Goal: Transaction & Acquisition: Purchase product/service

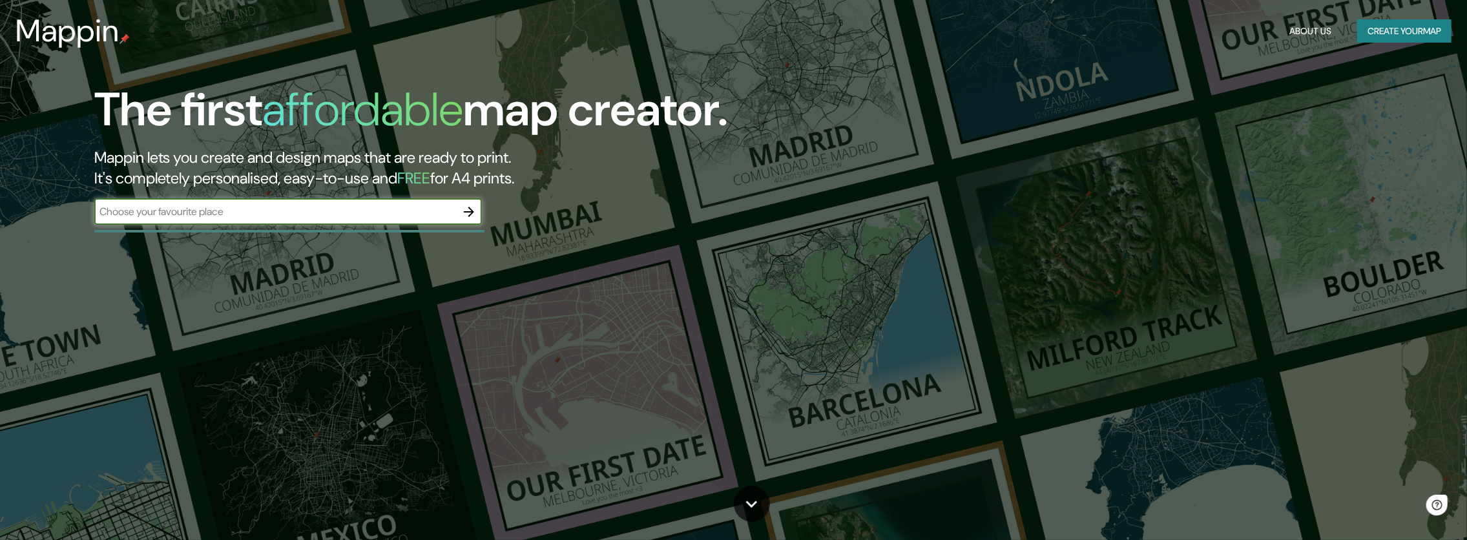
click at [463, 213] on icon "button" at bounding box center [469, 212] width 16 height 16
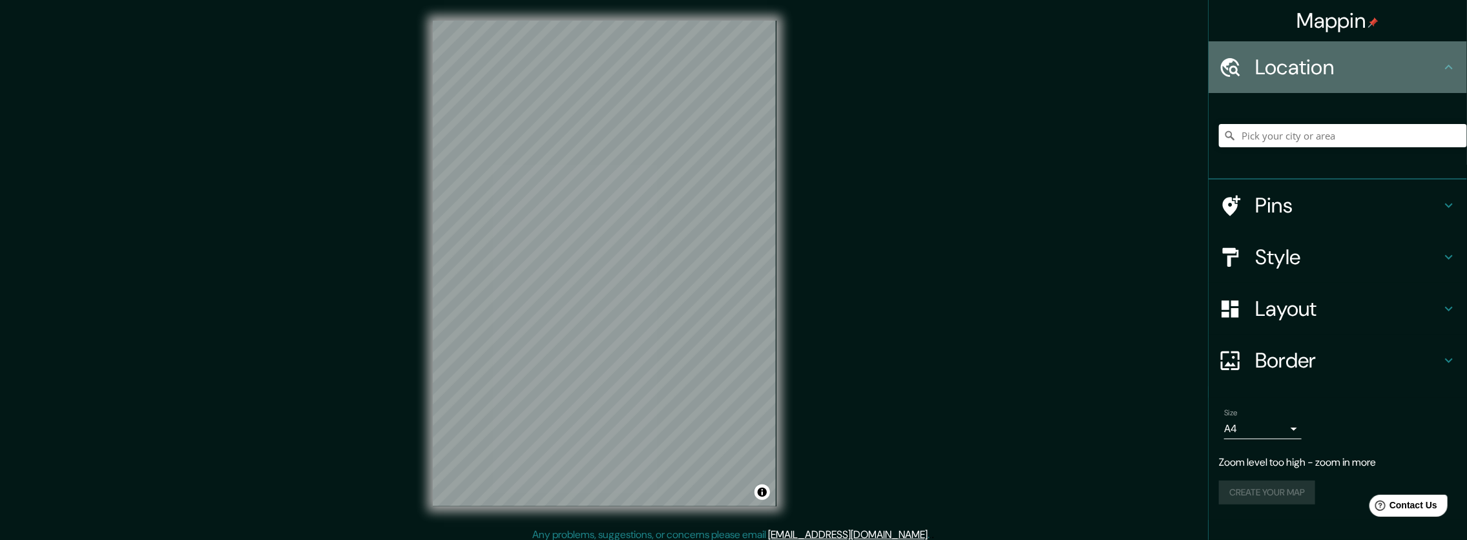
click at [1254, 47] on div "Location" at bounding box center [1338, 67] width 258 height 52
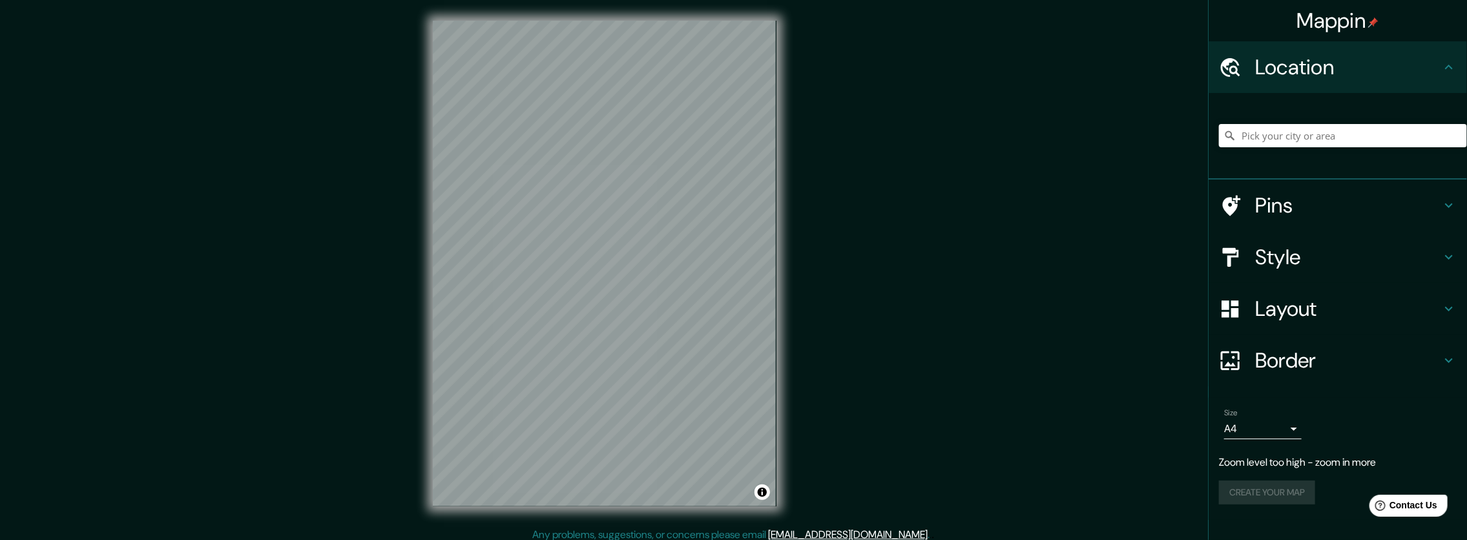
click at [1259, 62] on h4 "Location" at bounding box center [1348, 67] width 186 height 26
click at [1303, 136] on input "Pick your city or area" at bounding box center [1343, 135] width 248 height 23
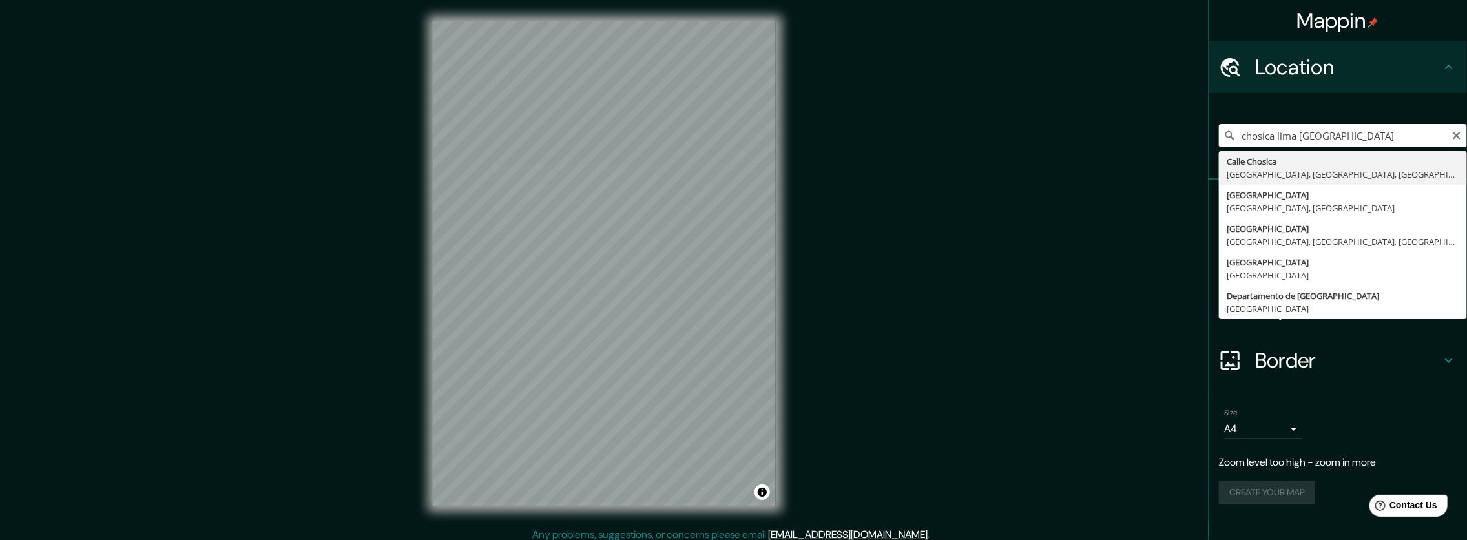
type input "[GEOGRAPHIC_DATA], [GEOGRAPHIC_DATA], [GEOGRAPHIC_DATA], [GEOGRAPHIC_DATA]"
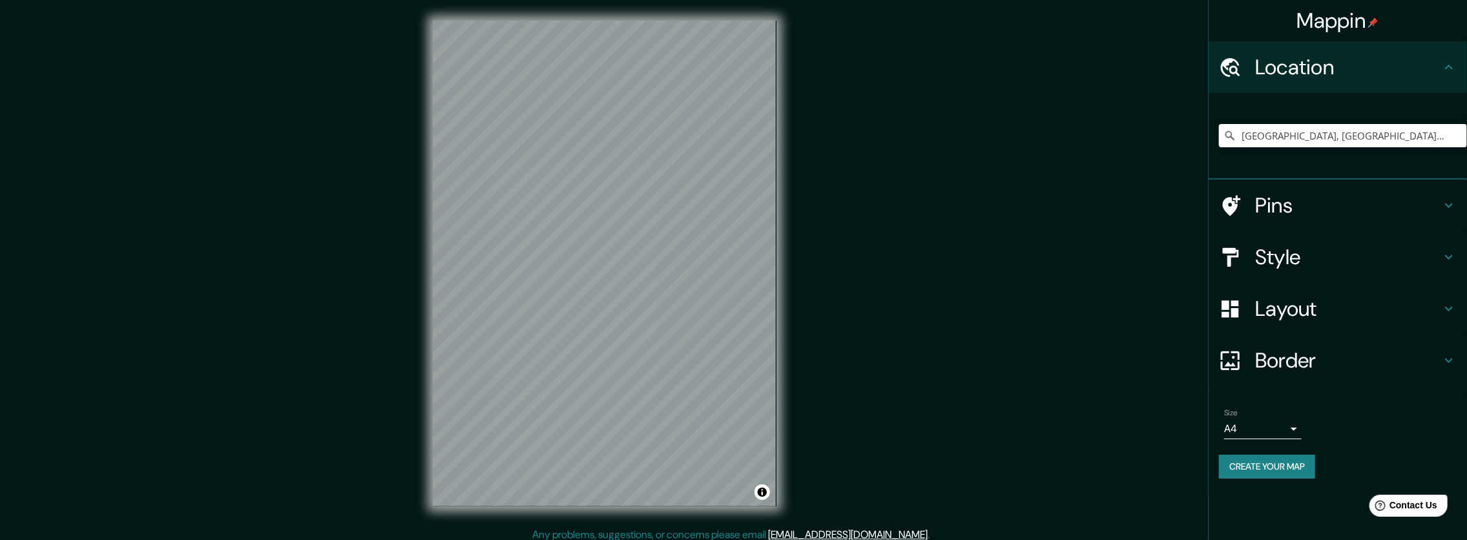
click at [1279, 260] on h4 "Style" at bounding box center [1348, 257] width 186 height 26
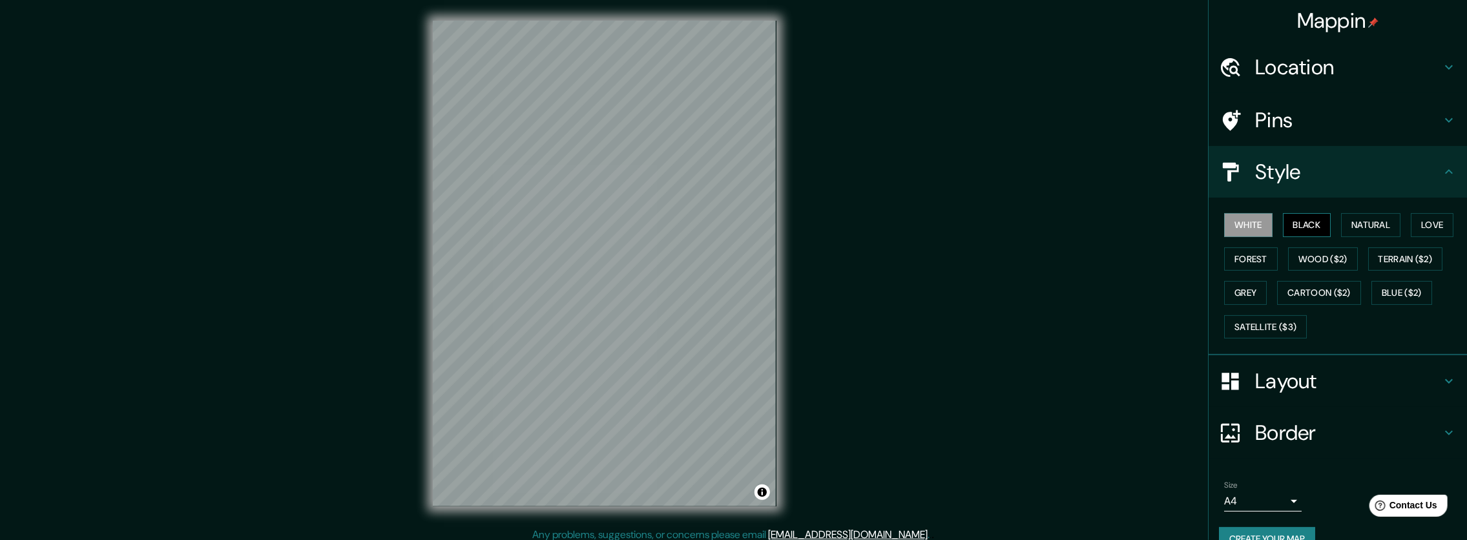
click at [1308, 220] on button "Black" at bounding box center [1307, 225] width 48 height 24
click at [1357, 219] on button "Natural" at bounding box center [1370, 225] width 59 height 24
click at [1412, 223] on button "Love" at bounding box center [1432, 225] width 43 height 24
click at [1231, 258] on button "Forest" at bounding box center [1251, 259] width 54 height 24
click at [1336, 256] on button "Wood ($2)" at bounding box center [1323, 259] width 70 height 24
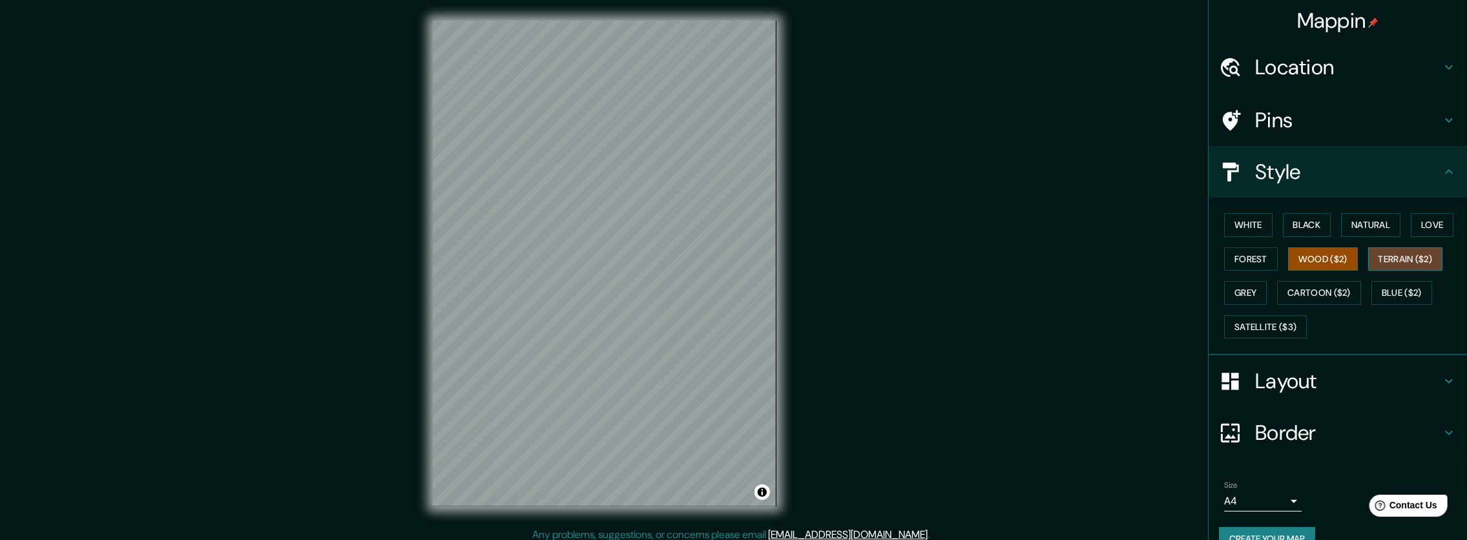
click at [1368, 256] on button "Terrain ($2)" at bounding box center [1405, 259] width 75 height 24
click at [1247, 292] on button "Grey" at bounding box center [1245, 293] width 43 height 24
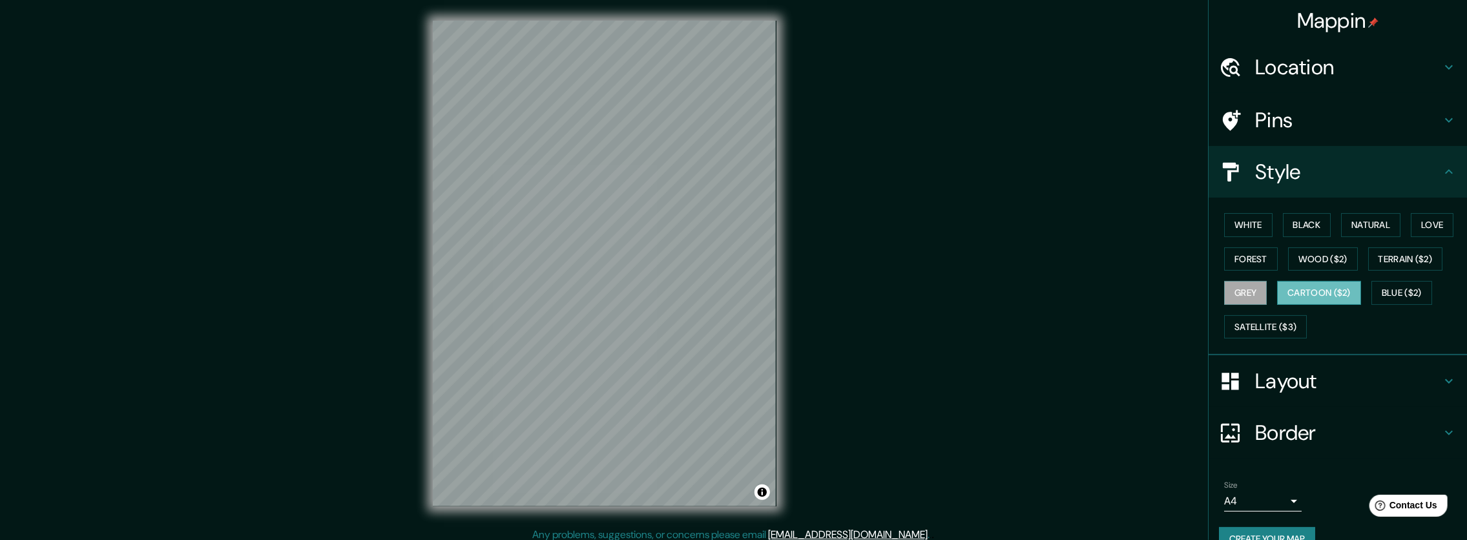
click at [1300, 282] on button "Cartoon ($2)" at bounding box center [1319, 293] width 84 height 24
click at [1414, 283] on button "Blue ($2)" at bounding box center [1402, 293] width 61 height 24
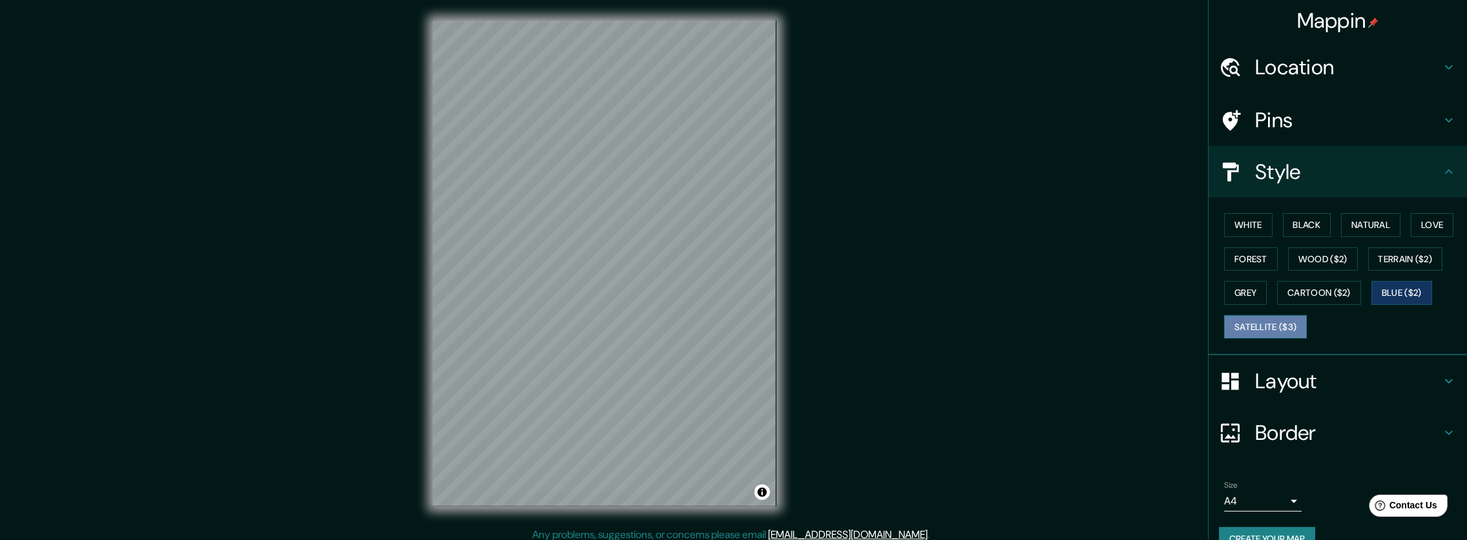
click at [1259, 326] on button "Satellite ($3)" at bounding box center [1265, 327] width 83 height 24
click at [1239, 211] on div "White Black Natural Love Forest Wood ($2) Terrain ($2) Grey Cartoon ($2) Blue (…" at bounding box center [1343, 276] width 248 height 136
click at [1241, 216] on button "White" at bounding box center [1248, 225] width 48 height 24
click at [1302, 220] on button "Black" at bounding box center [1307, 225] width 48 height 24
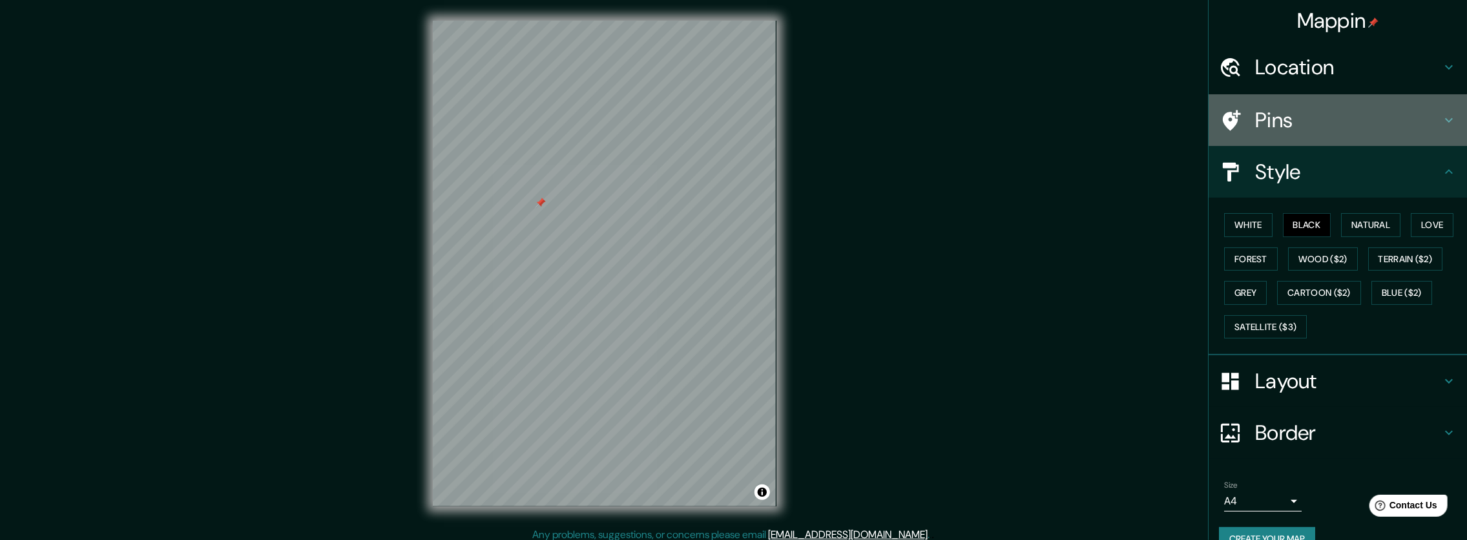
click at [1324, 130] on h4 "Pins" at bounding box center [1348, 120] width 186 height 26
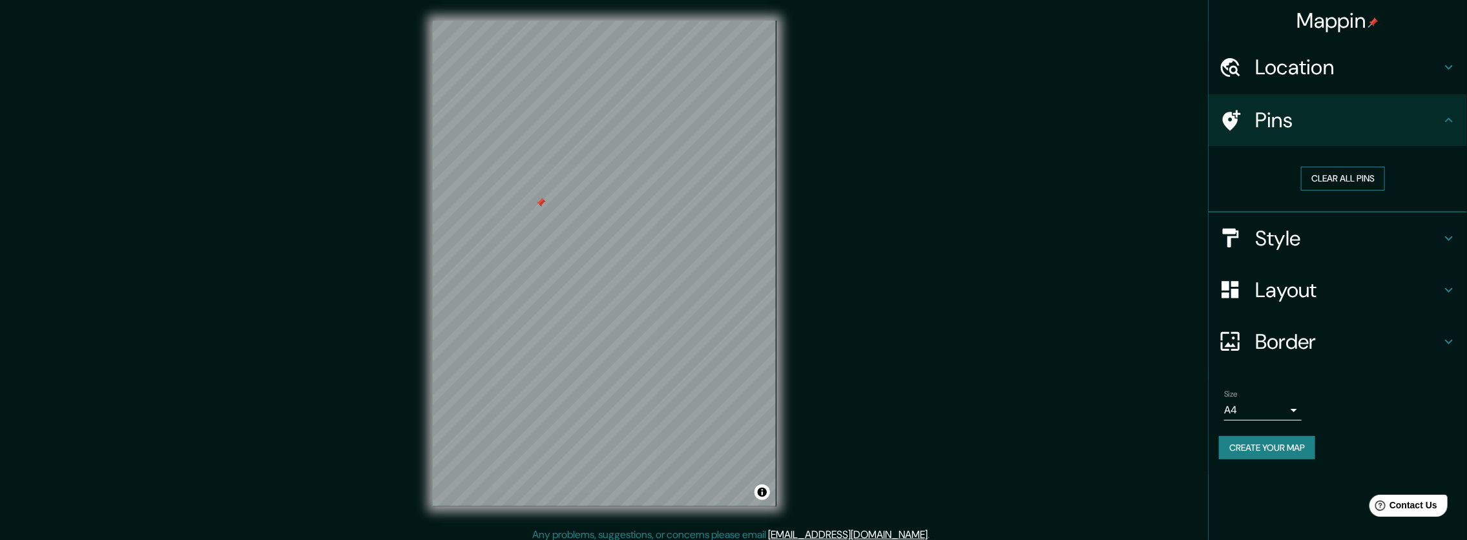
click at [1319, 189] on button "Clear all pins" at bounding box center [1343, 179] width 84 height 24
